Goal: Transaction & Acquisition: Download file/media

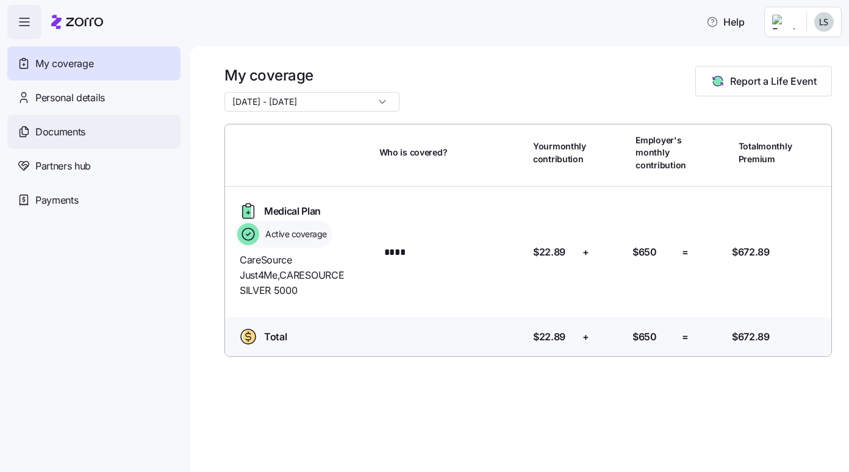
click at [51, 131] on span "Documents" at bounding box center [60, 131] width 50 height 15
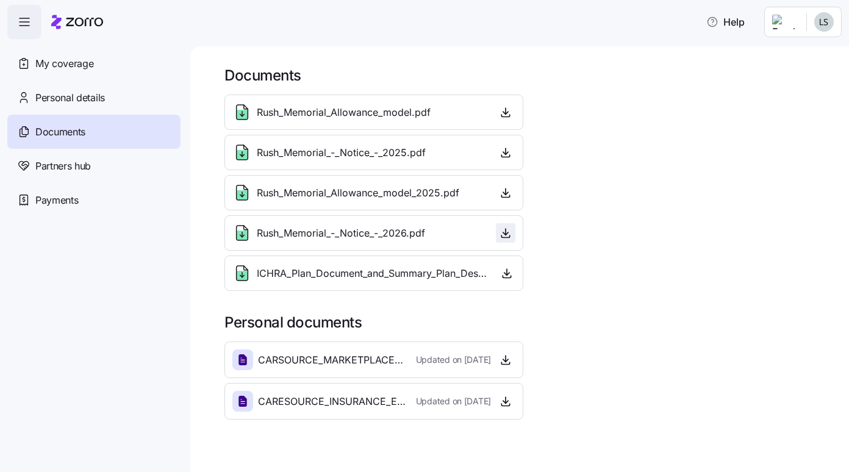
click at [508, 232] on icon "button" at bounding box center [506, 233] width 12 height 12
click at [506, 275] on icon "button" at bounding box center [507, 274] width 5 height 2
click at [504, 194] on icon "button" at bounding box center [506, 193] width 12 height 12
